Goal: Information Seeking & Learning: Learn about a topic

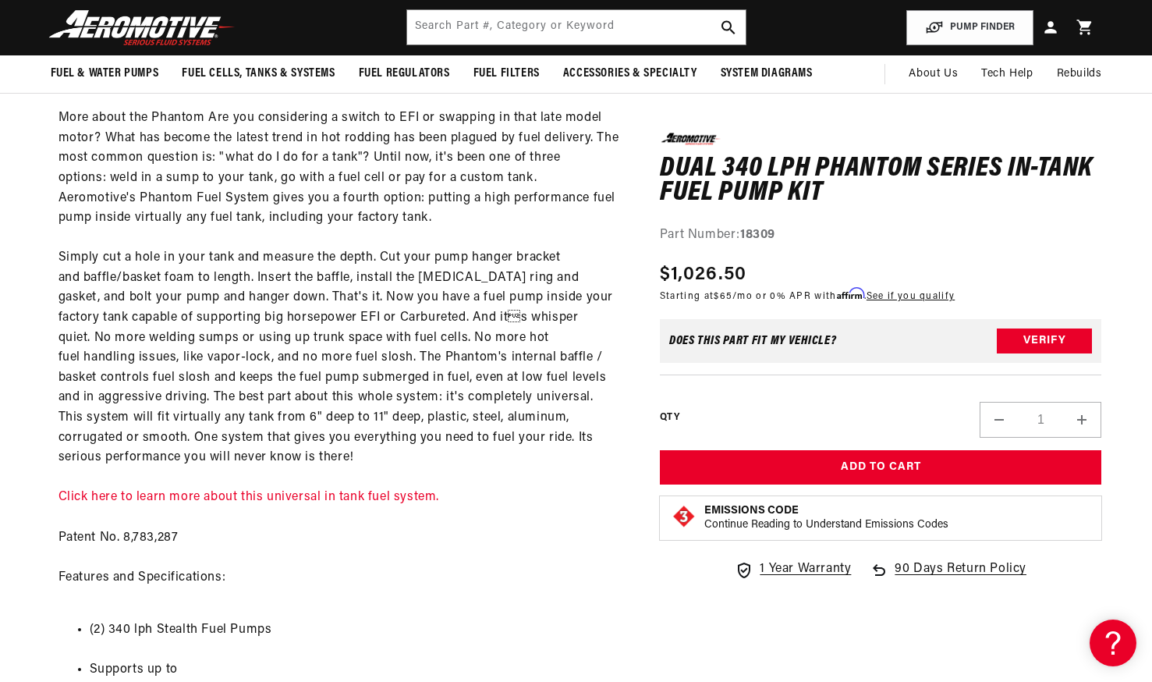
scroll to position [1117, 0]
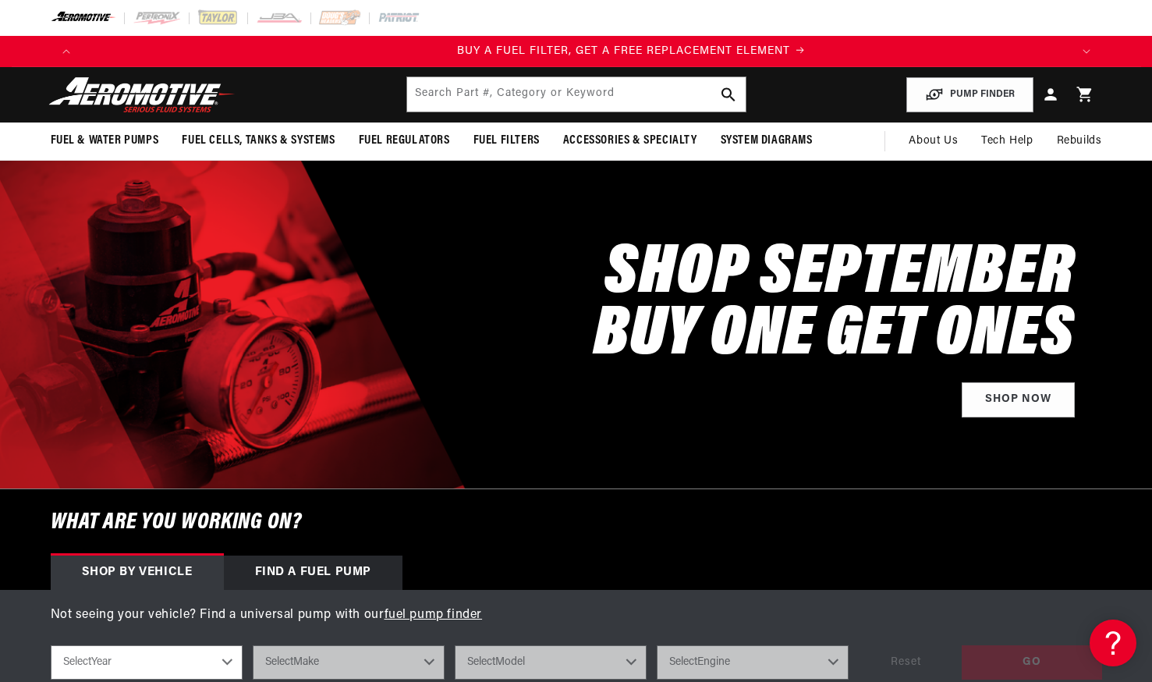
scroll to position [0, 989]
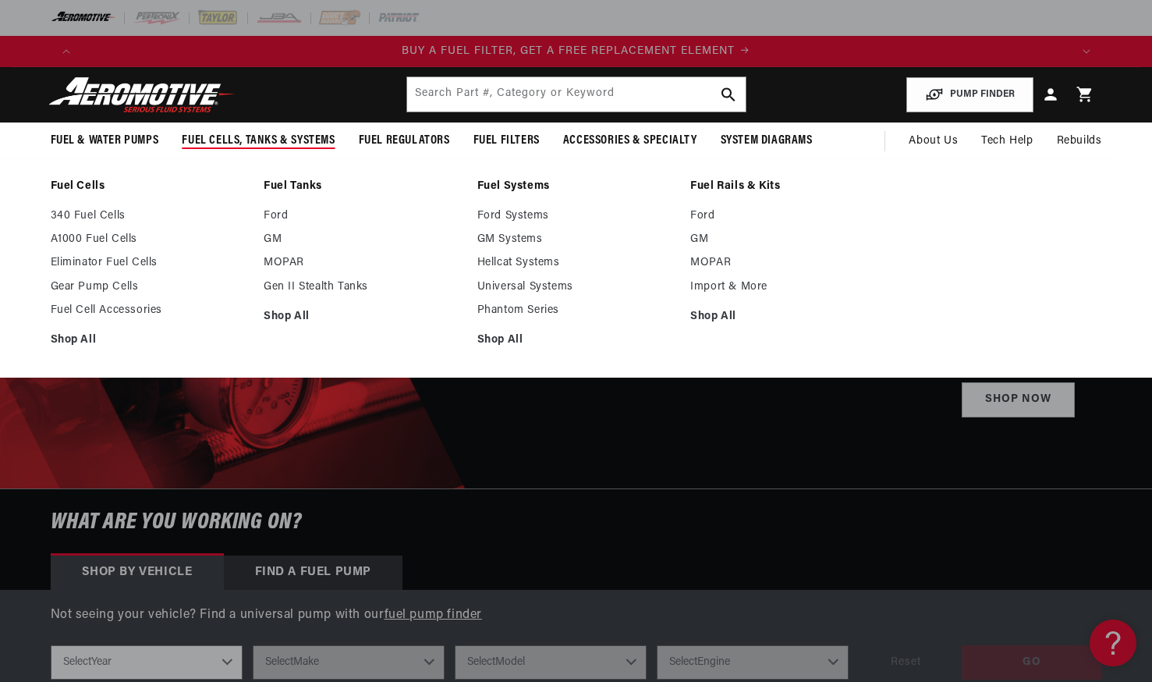
click at [261, 139] on span "Fuel Cells, Tanks & Systems" at bounding box center [258, 141] width 153 height 16
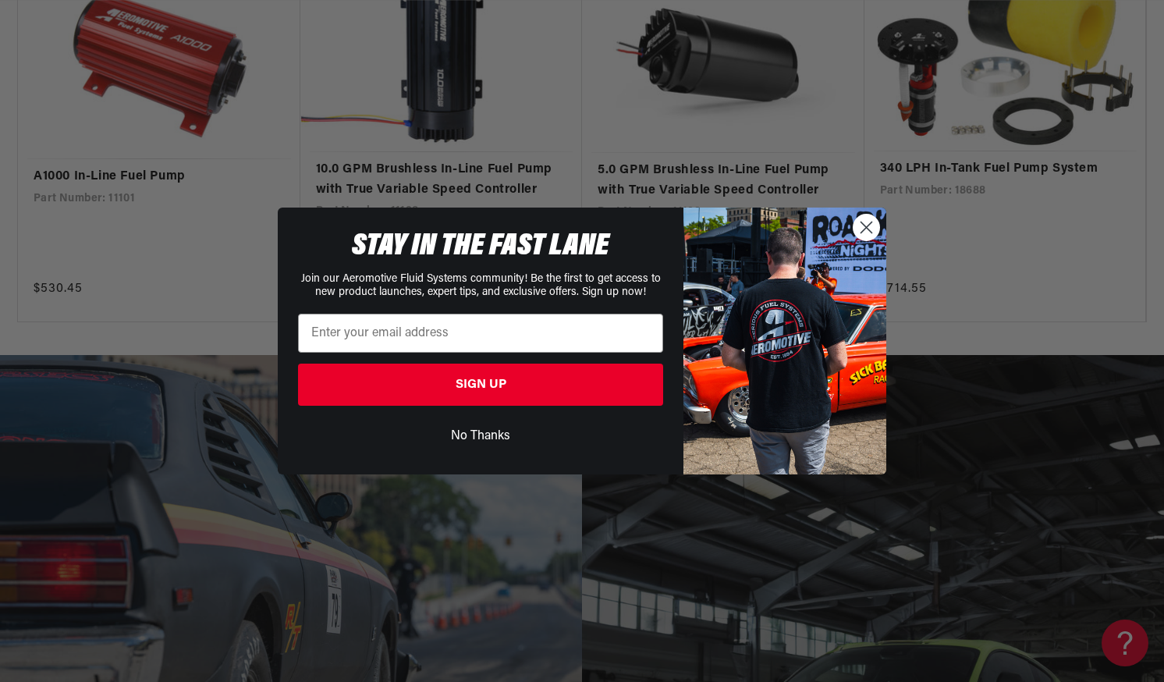
click at [864, 229] on circle "Close dialog" at bounding box center [867, 228] width 26 height 26
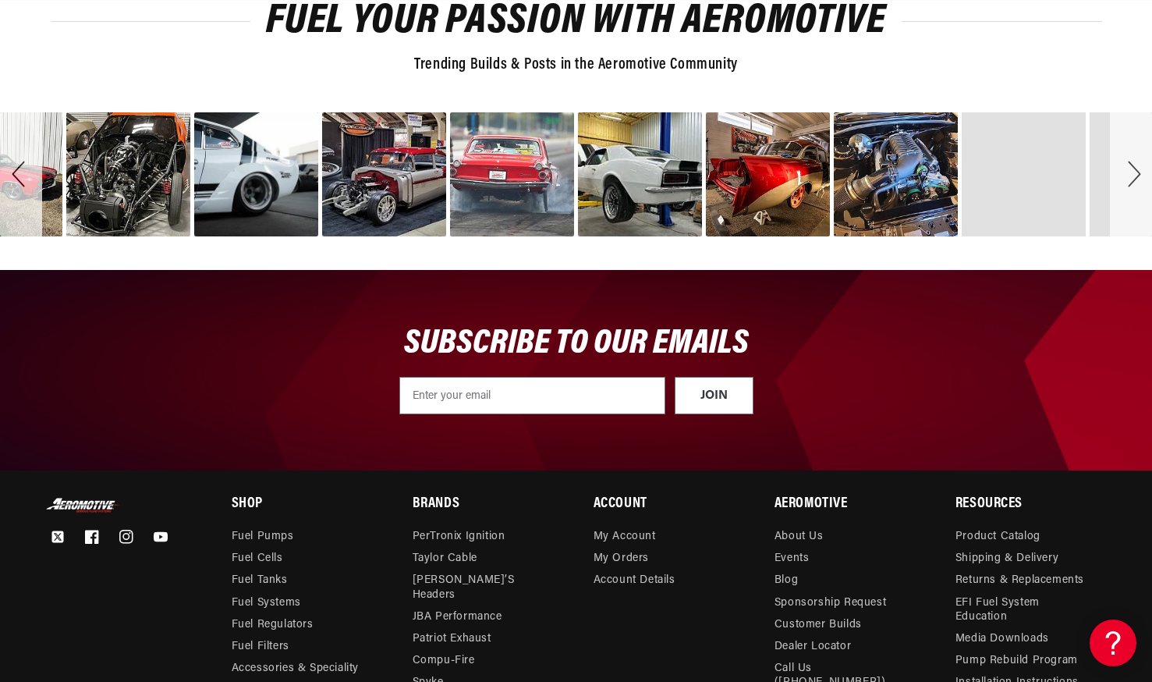
scroll to position [0, 0]
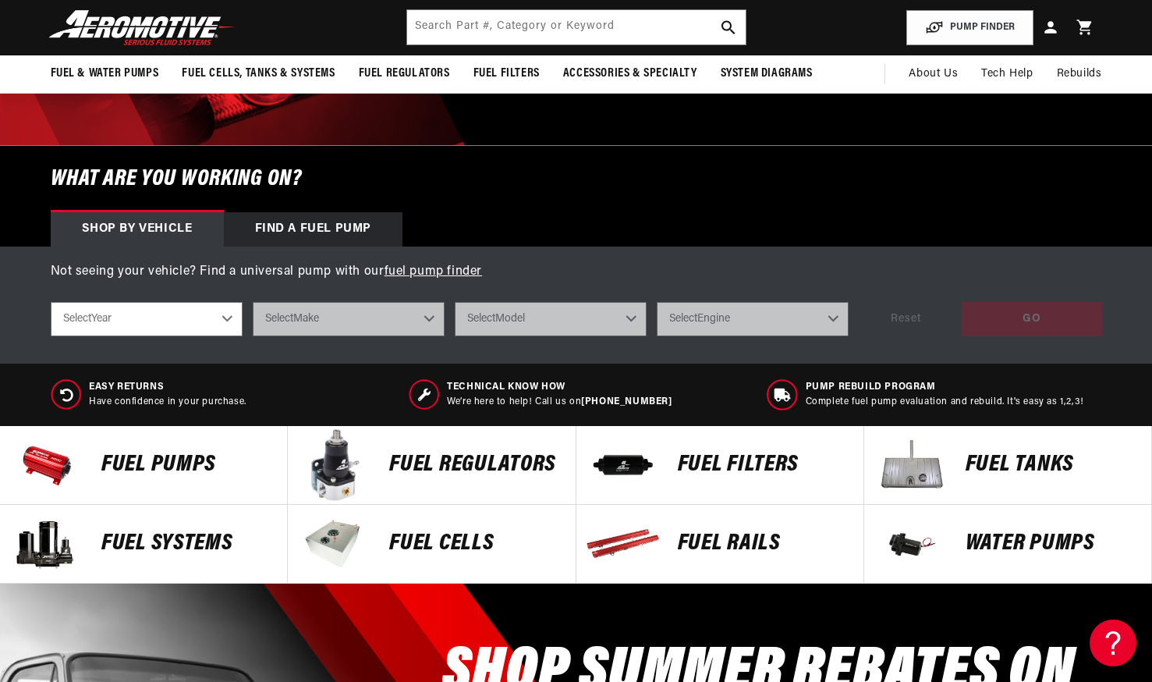
click at [162, 460] on p "Fuel Pumps" at bounding box center [186, 464] width 170 height 23
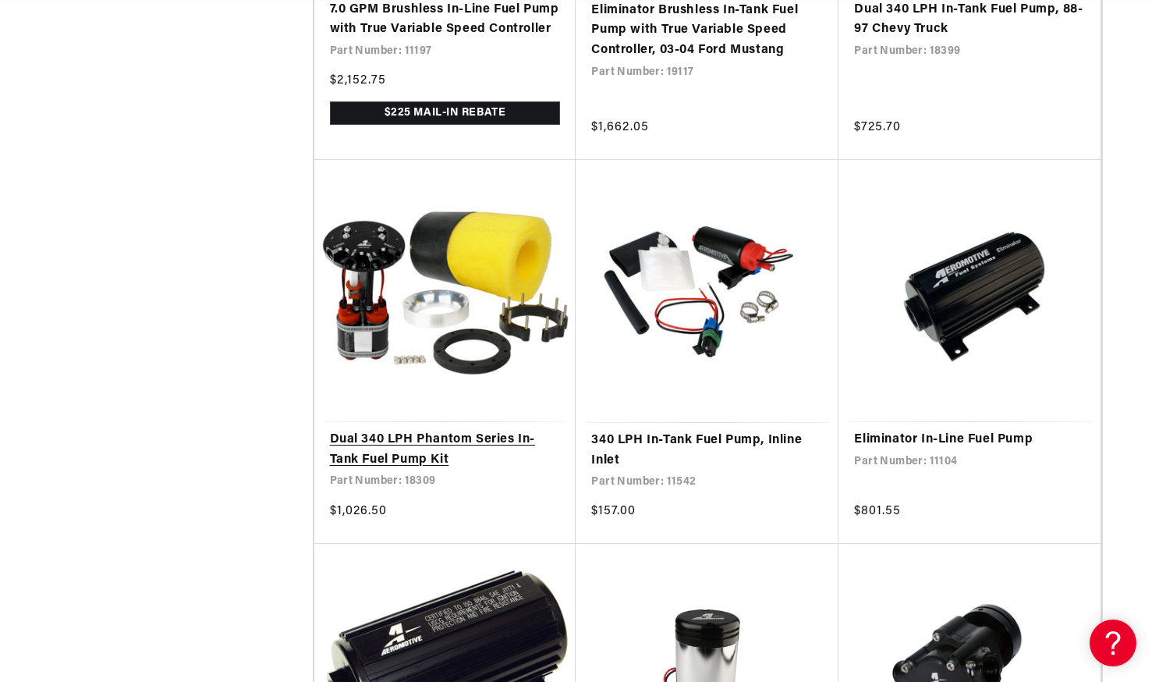
click at [372, 430] on link "Dual 340 LPH Phantom Series In-Tank Fuel Pump Kit" at bounding box center [445, 450] width 231 height 40
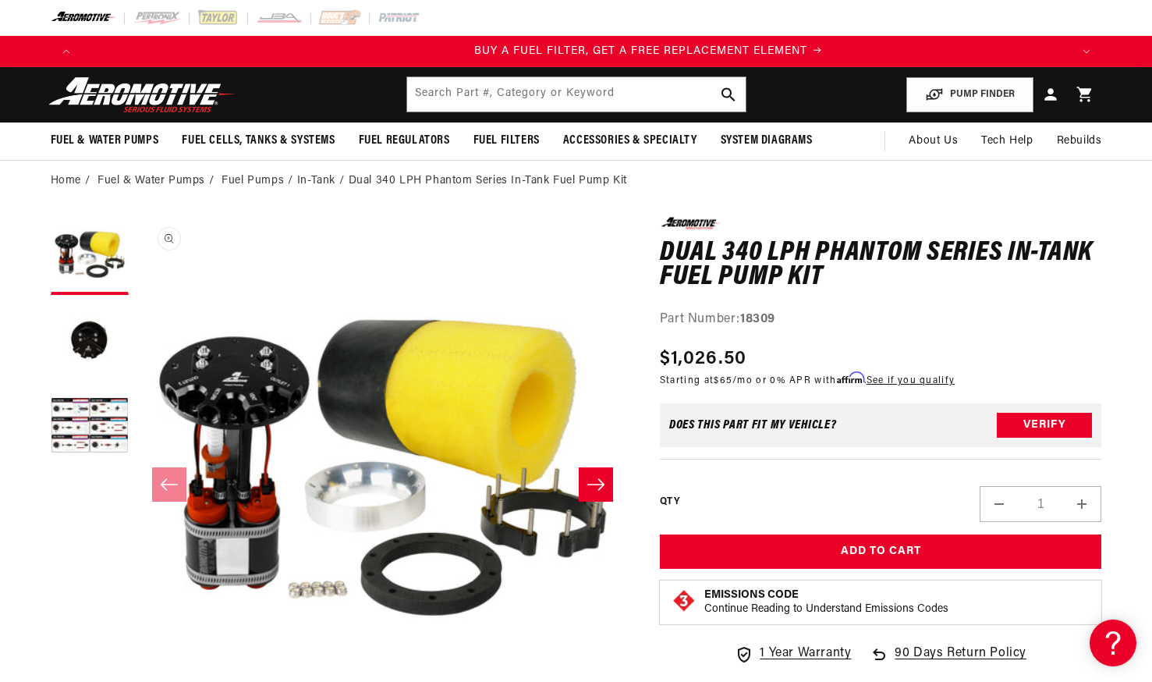
scroll to position [0, 989]
click at [75, 412] on button "Load image 3 in gallery view" at bounding box center [90, 428] width 78 height 78
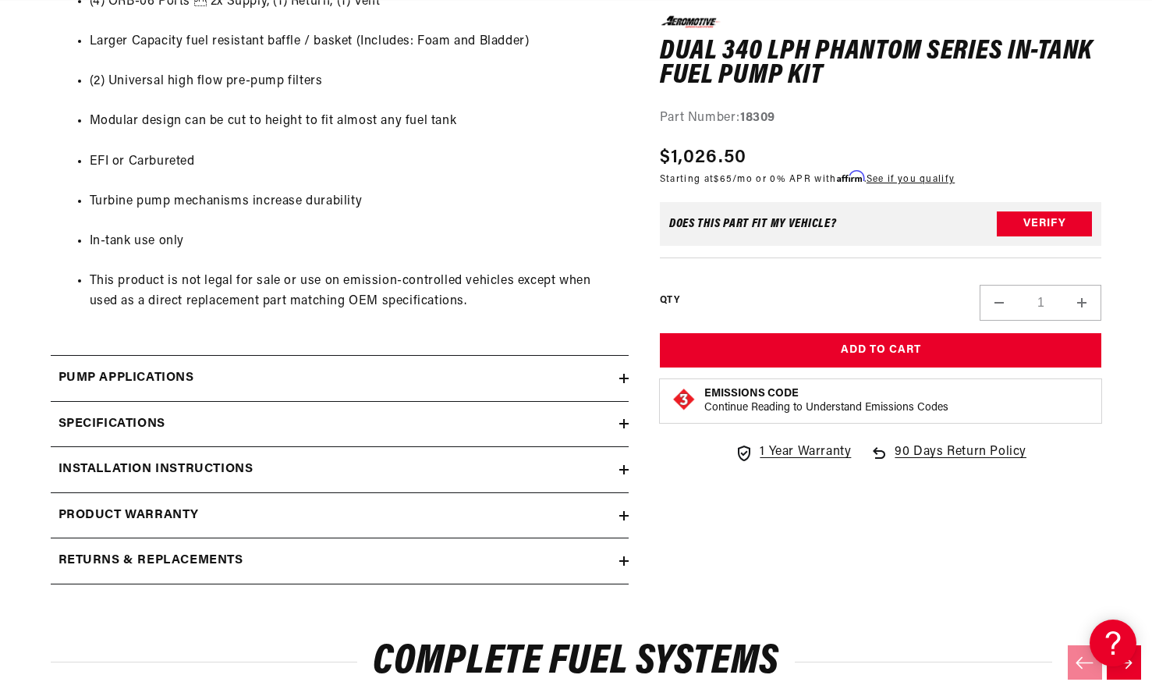
scroll to position [0, 0]
click at [475, 410] on summary "Specifications" at bounding box center [340, 423] width 578 height 45
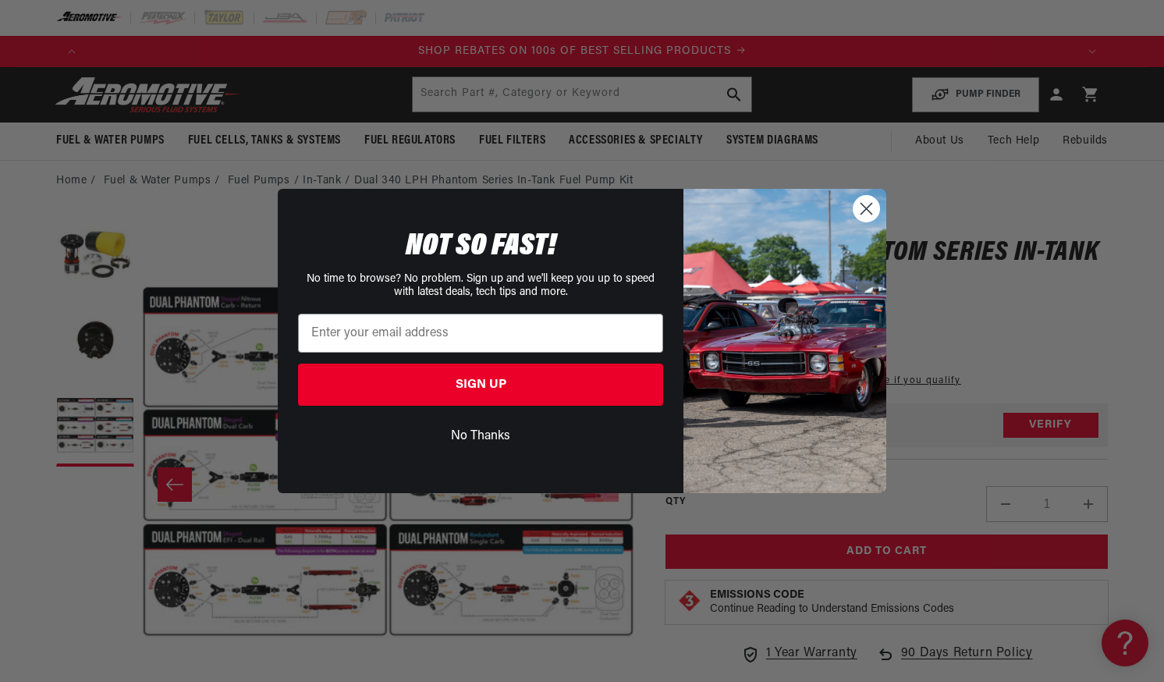
click at [862, 211] on circle "Close dialog" at bounding box center [867, 209] width 26 height 26
